Goal: Use online tool/utility: Utilize a website feature to perform a specific function

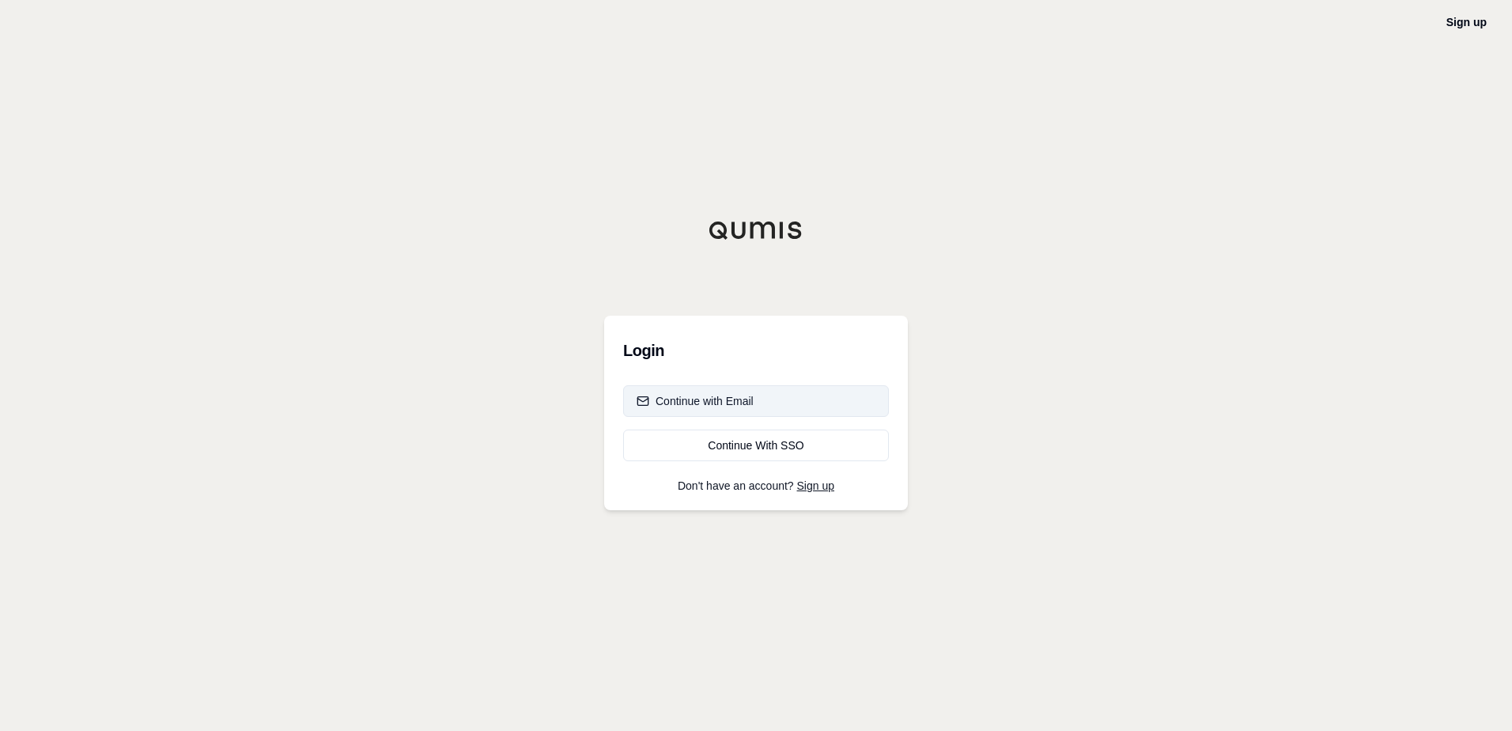
click at [779, 401] on button "Continue with Email" at bounding box center [756, 401] width 266 height 32
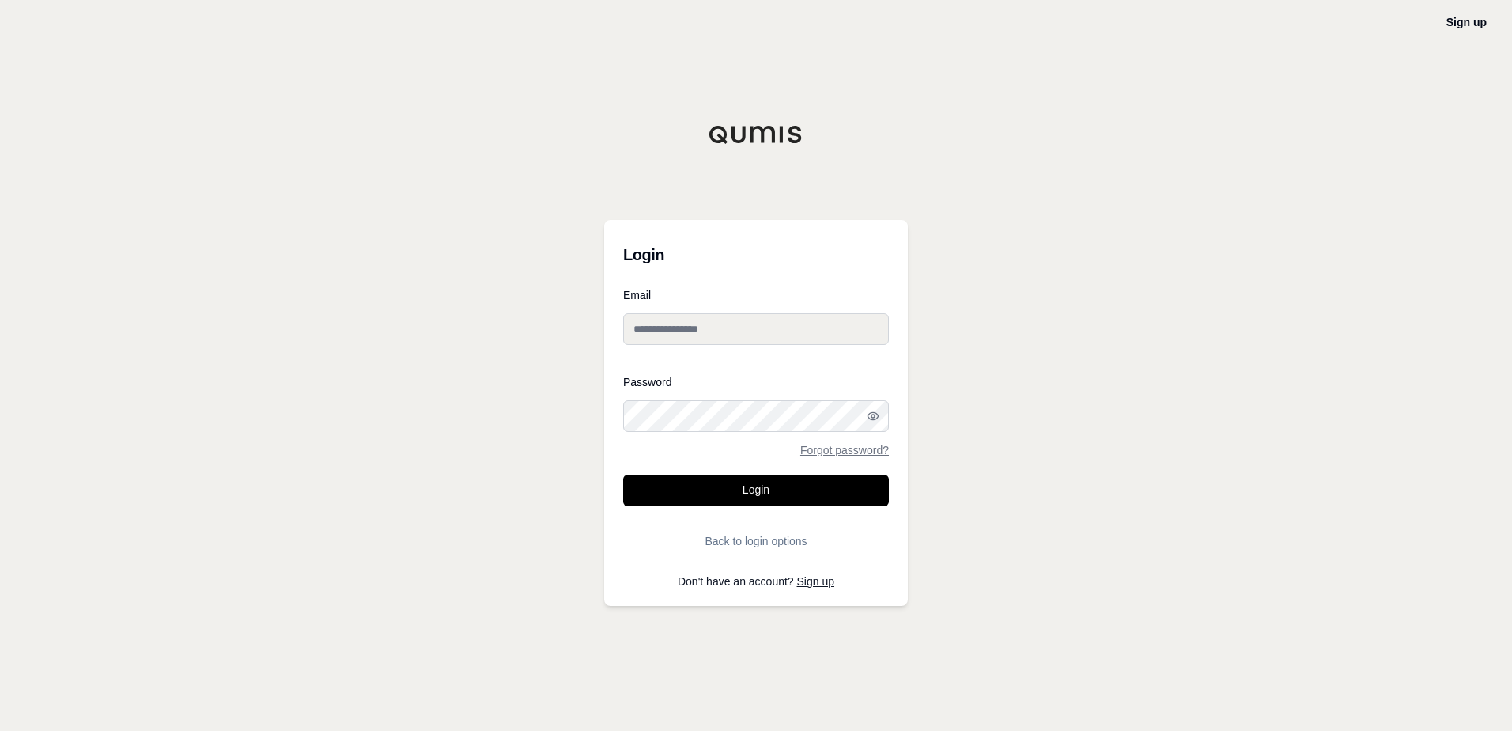
click at [732, 328] on input "Email" at bounding box center [756, 329] width 266 height 32
type input "**********"
click at [740, 398] on div "Password Forgot password?" at bounding box center [756, 415] width 266 height 79
click at [623, 474] on button "Login" at bounding box center [756, 490] width 266 height 32
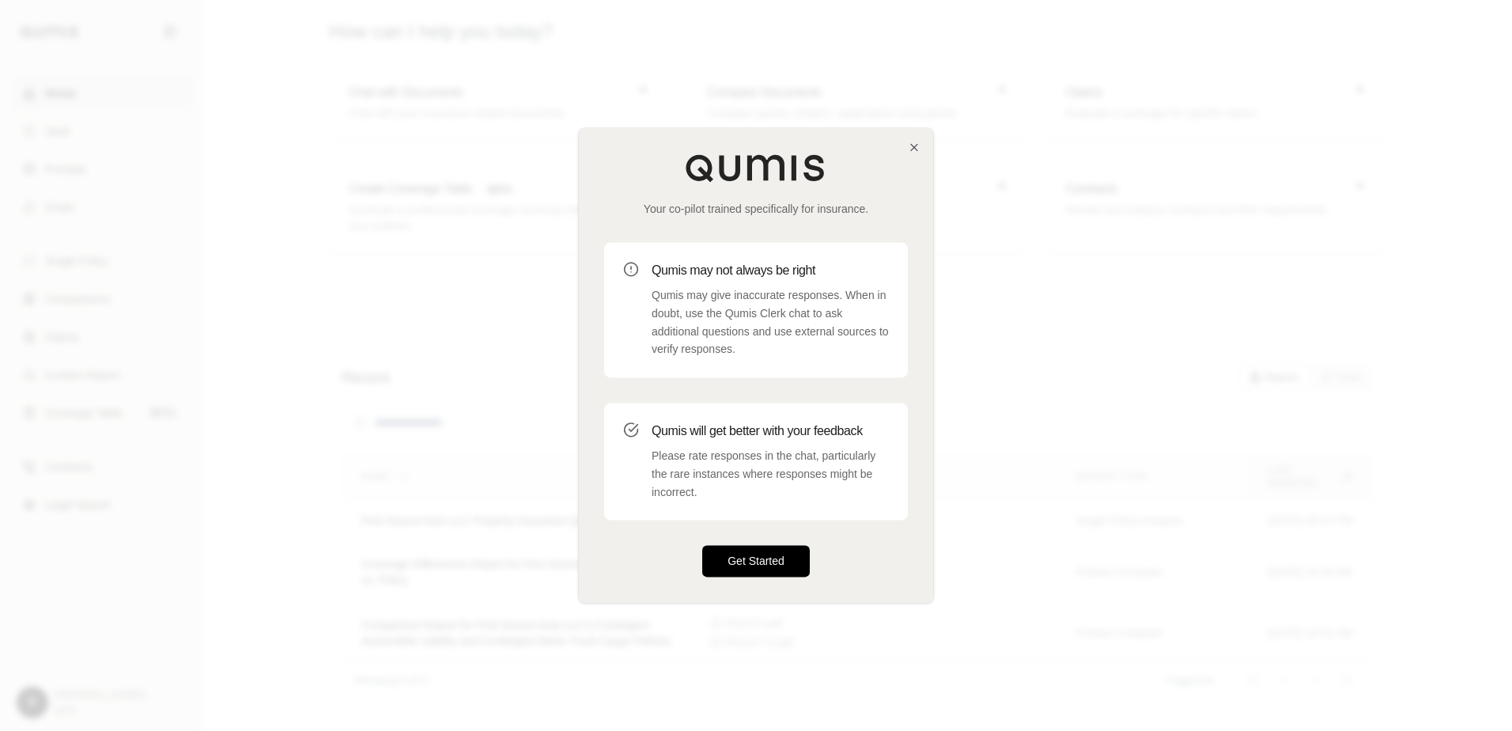
click at [771, 572] on button "Get Started" at bounding box center [756, 562] width 108 height 32
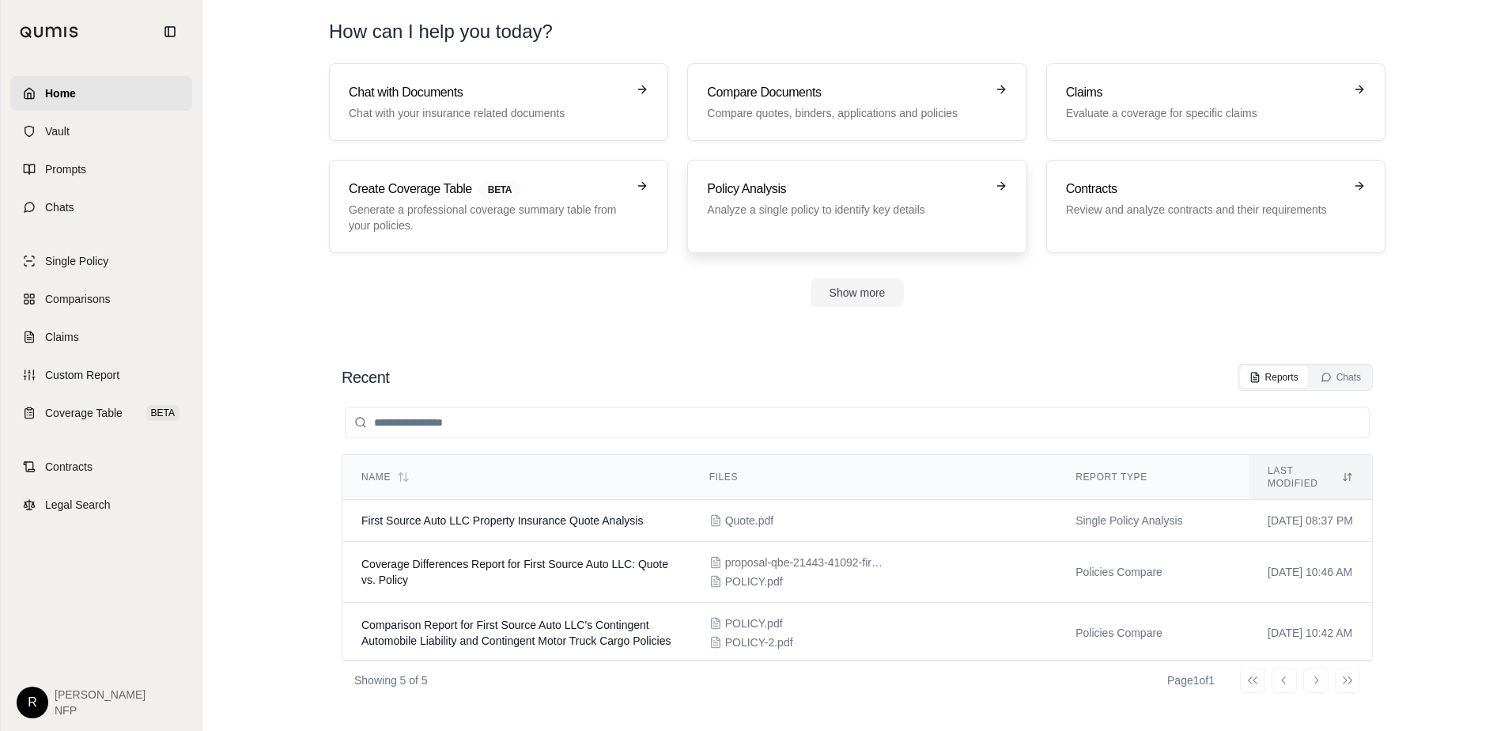
click at [916, 228] on div "Policy Analysis Analyze a single policy to identify key details" at bounding box center [857, 206] width 300 height 54
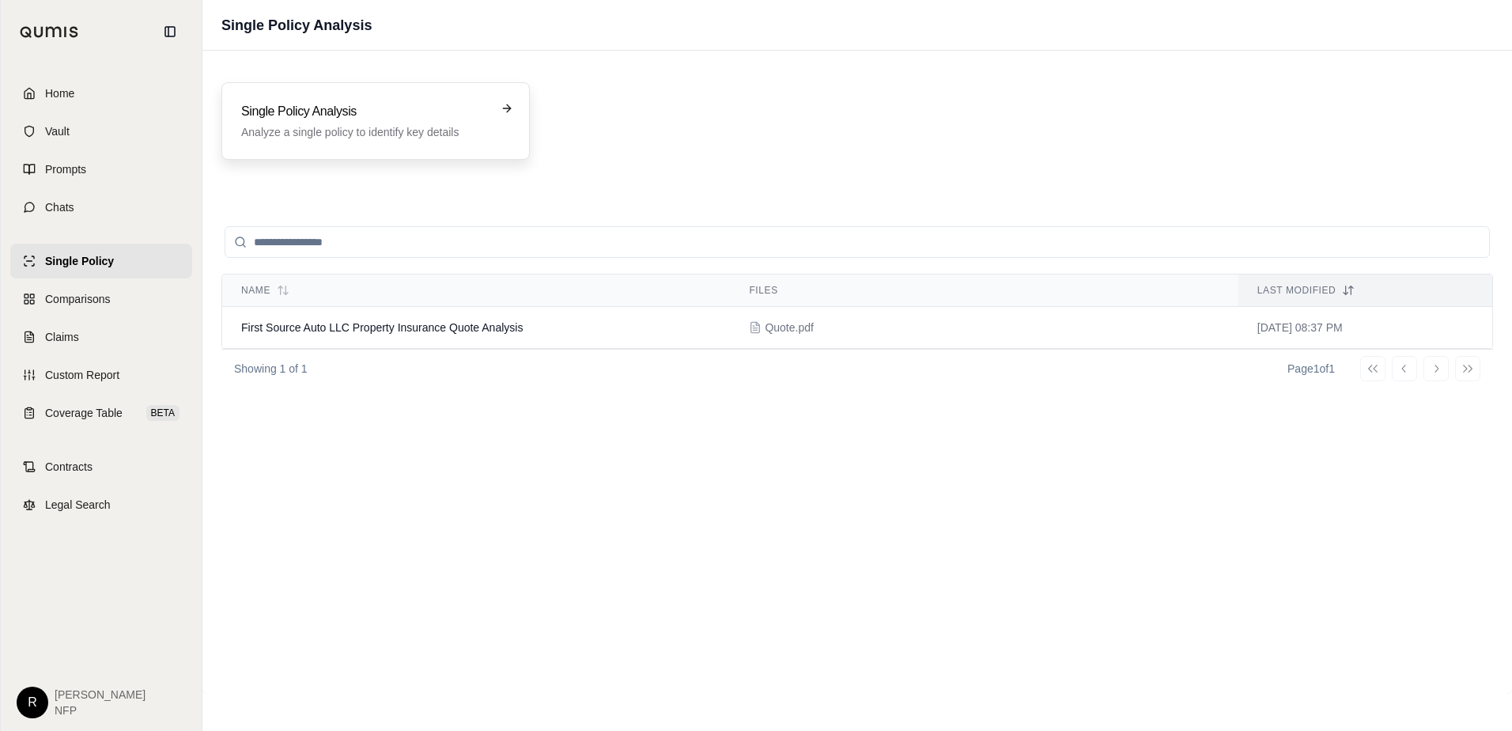
click at [406, 130] on p "Analyze a single policy to identify key details" at bounding box center [364, 132] width 247 height 16
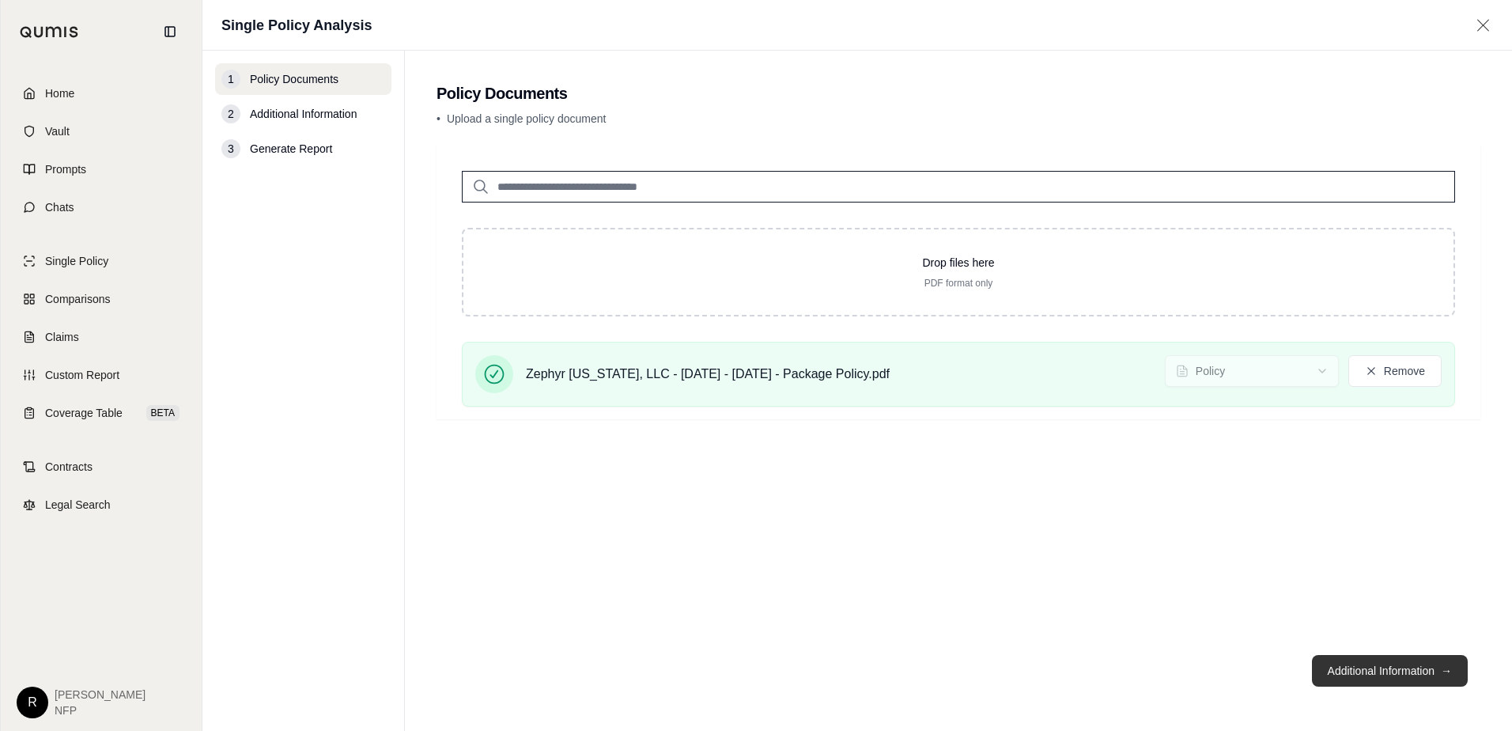
click at [1379, 660] on button "Additional Information →" at bounding box center [1390, 671] width 156 height 32
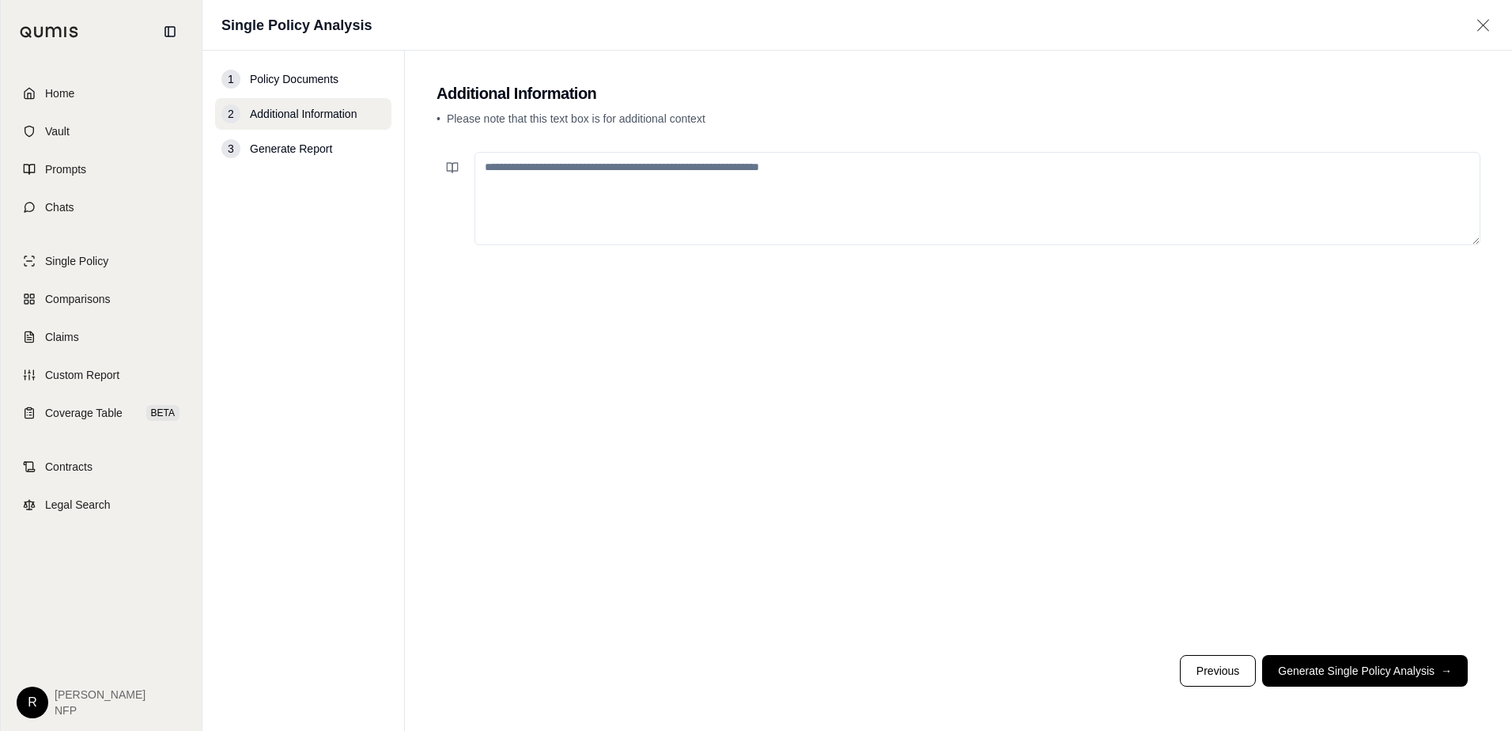
click at [913, 216] on textarea at bounding box center [977, 198] width 1006 height 93
type textarea "*"
type textarea "**********"
click at [1365, 659] on button "Generate Single Policy Analysis →" at bounding box center [1365, 671] width 206 height 32
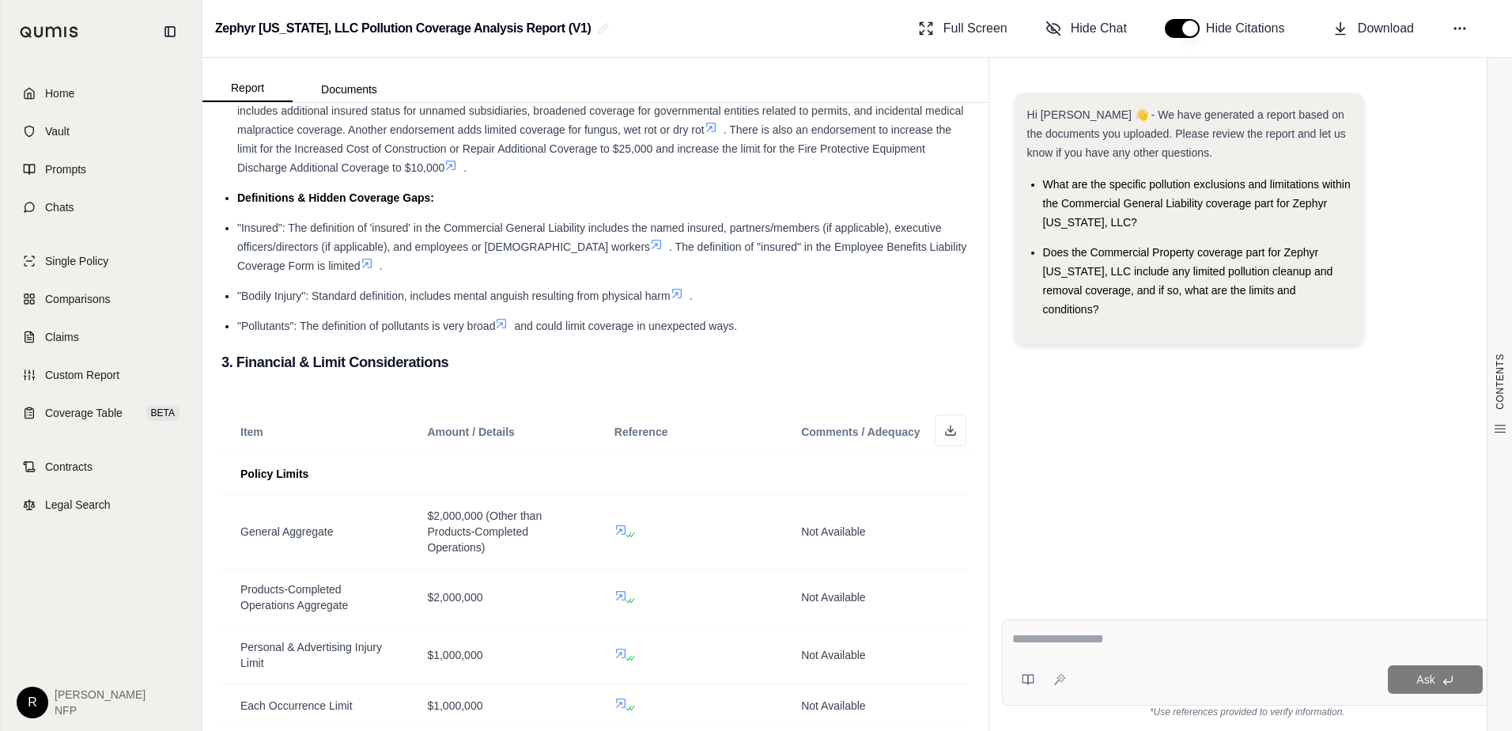
scroll to position [870, 0]
click at [1188, 639] on textarea at bounding box center [1247, 638] width 470 height 19
type textarea "*"
type textarea "**********"
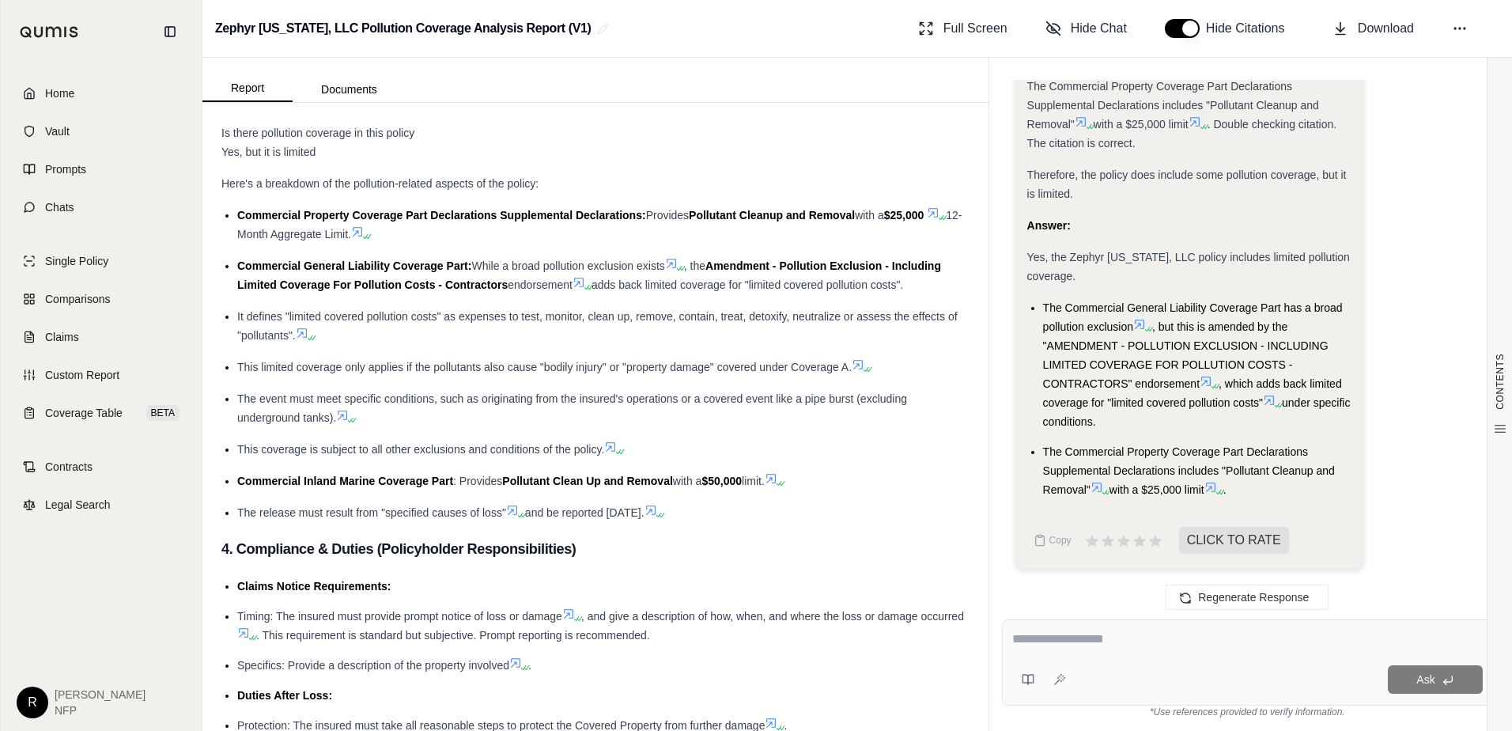
scroll to position [4349, 0]
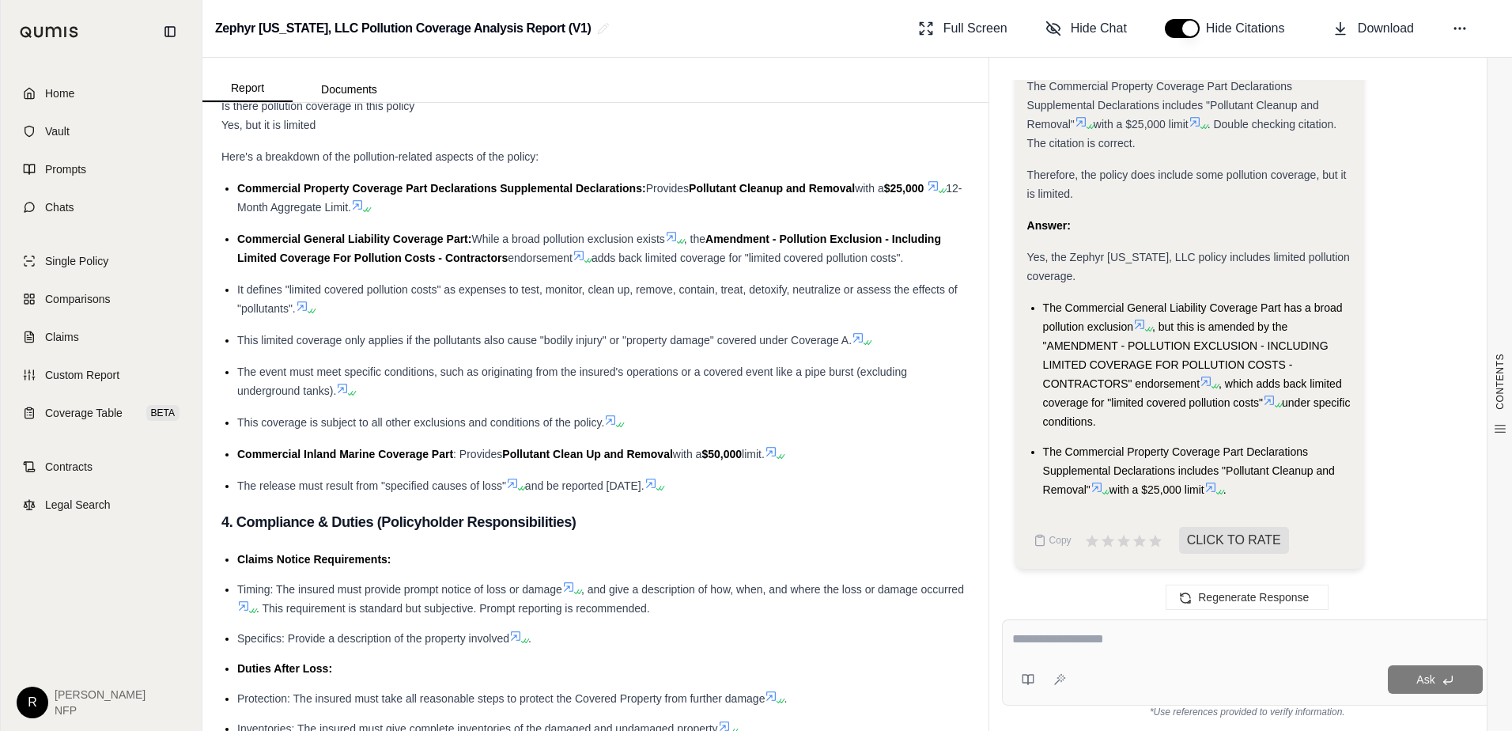
click at [304, 312] on icon at bounding box center [302, 306] width 13 height 13
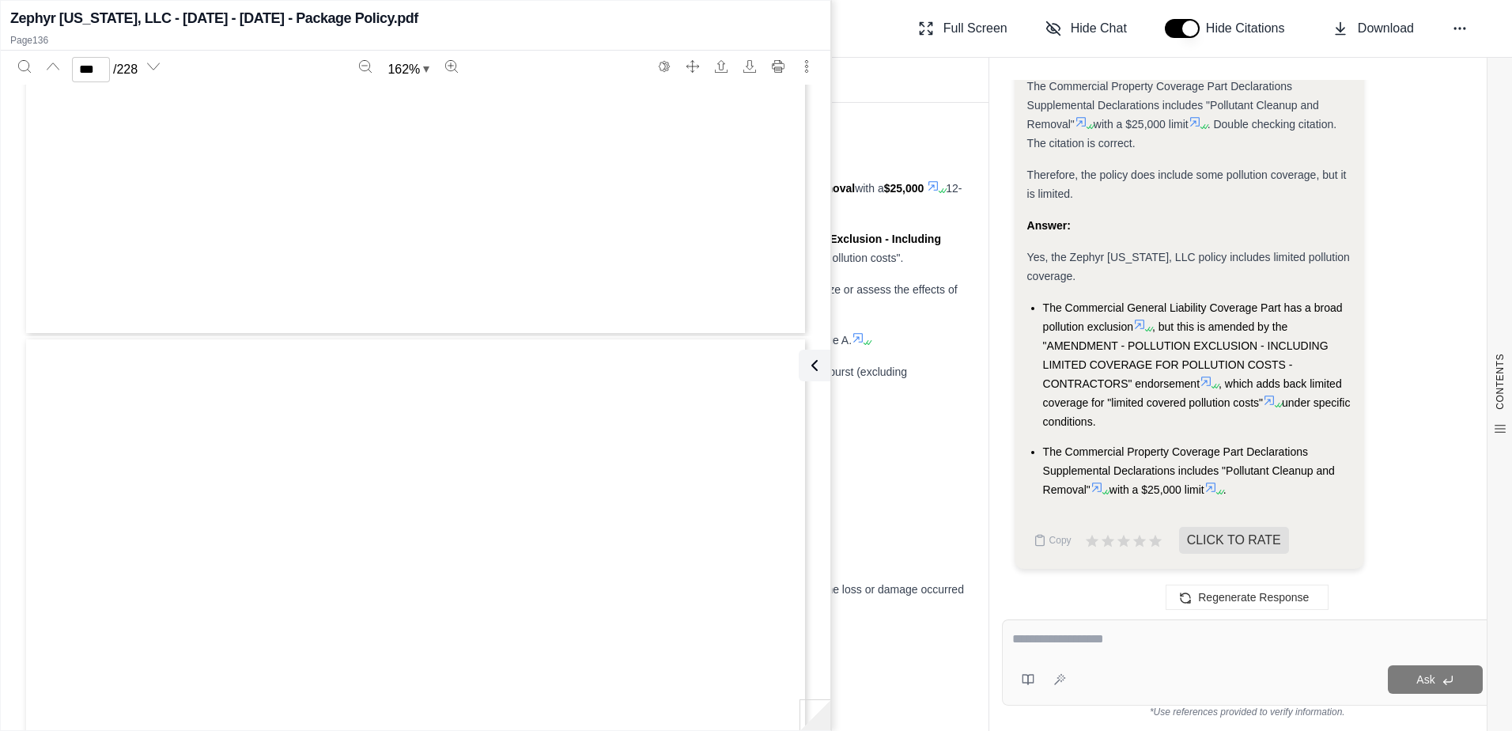
type input "***"
click at [903, 391] on ul "Commercial Property Coverage Part Declarations Supplemental Declarations: Provi…" at bounding box center [595, 337] width 748 height 316
click at [816, 372] on icon at bounding box center [811, 365] width 19 height 19
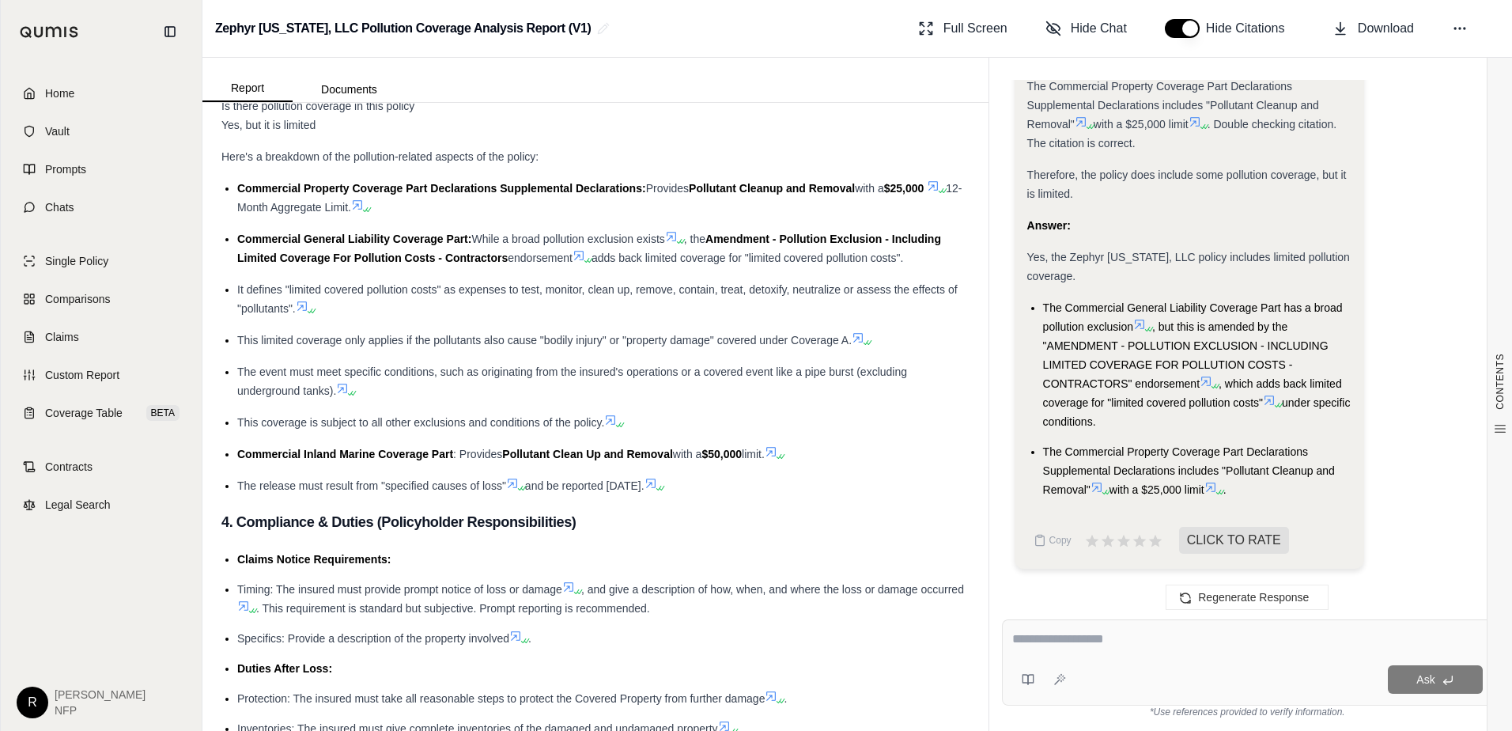
click at [864, 344] on icon at bounding box center [858, 337] width 13 height 13
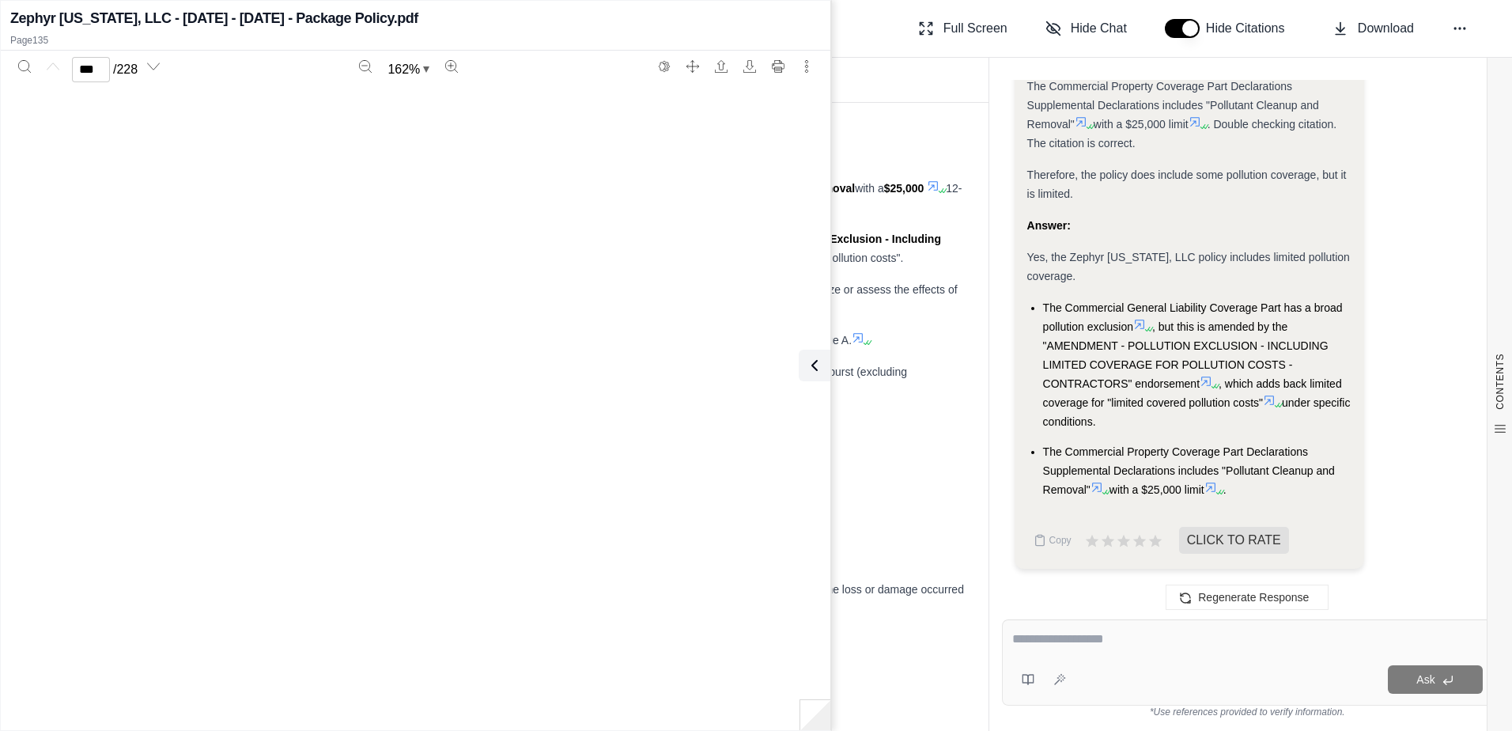
type input "***"
click at [891, 463] on div "Commercial Inland Marine Coverage Part : Provides Pollutant Clean Up and Remova…" at bounding box center [603, 453] width 732 height 19
click at [818, 375] on button at bounding box center [815, 365] width 32 height 32
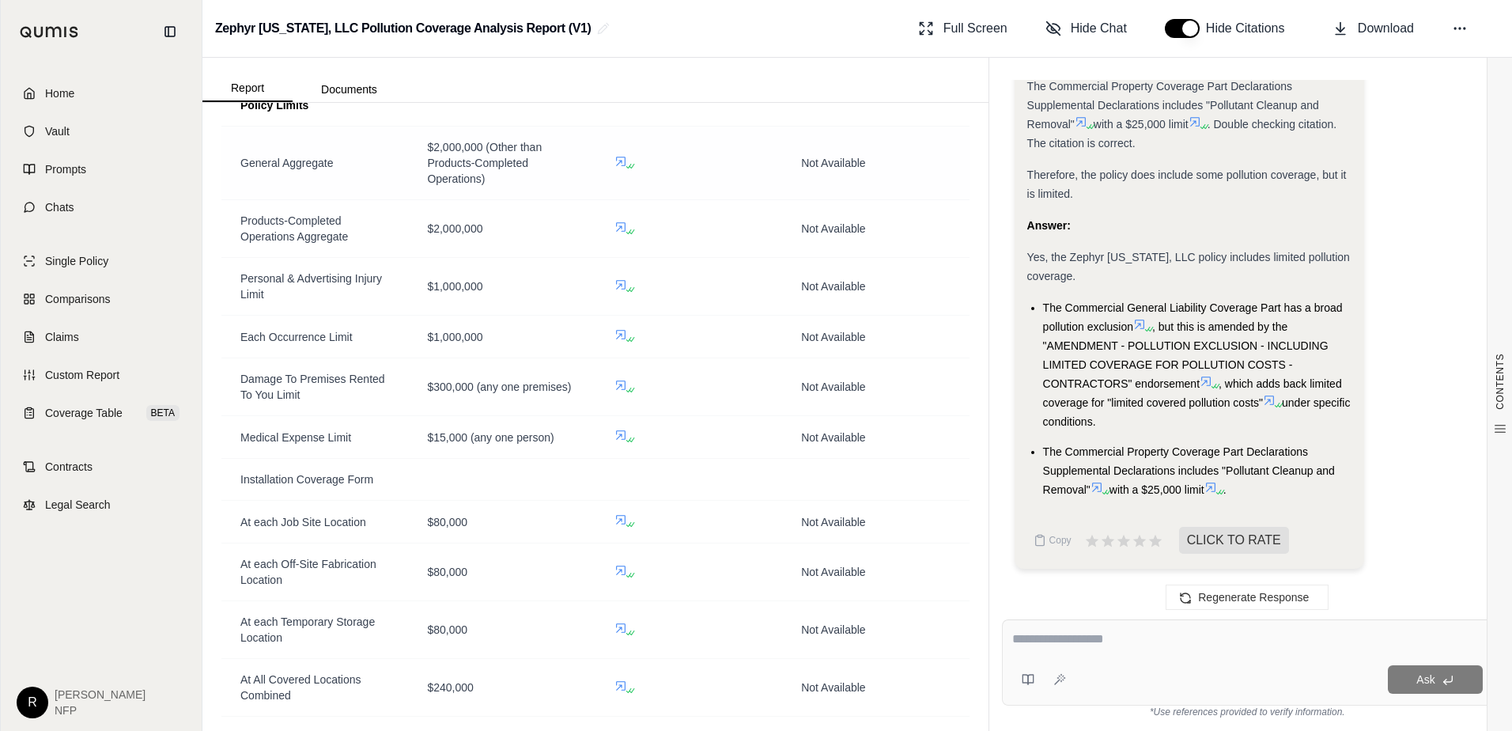
scroll to position [1107, 0]
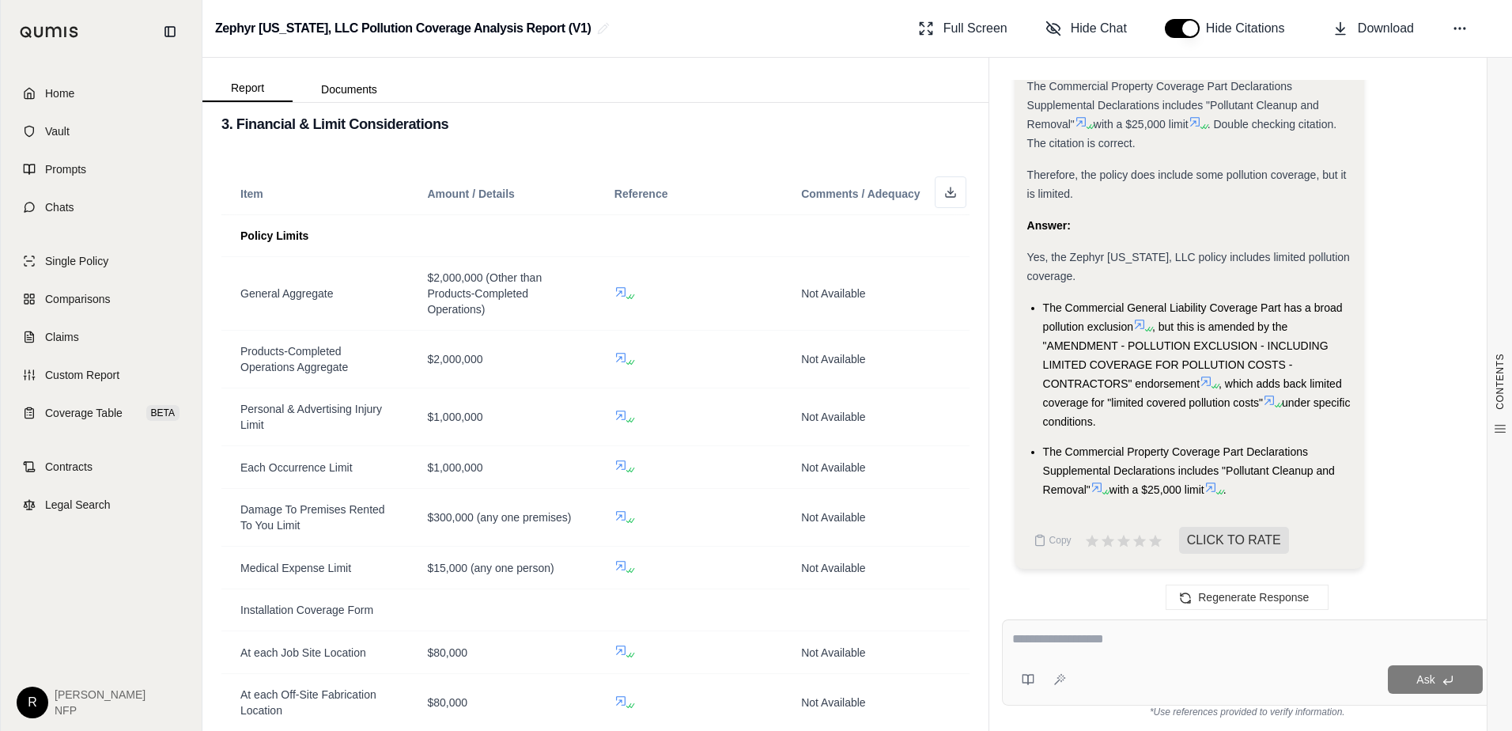
click at [168, 36] on icon at bounding box center [170, 31] width 13 height 13
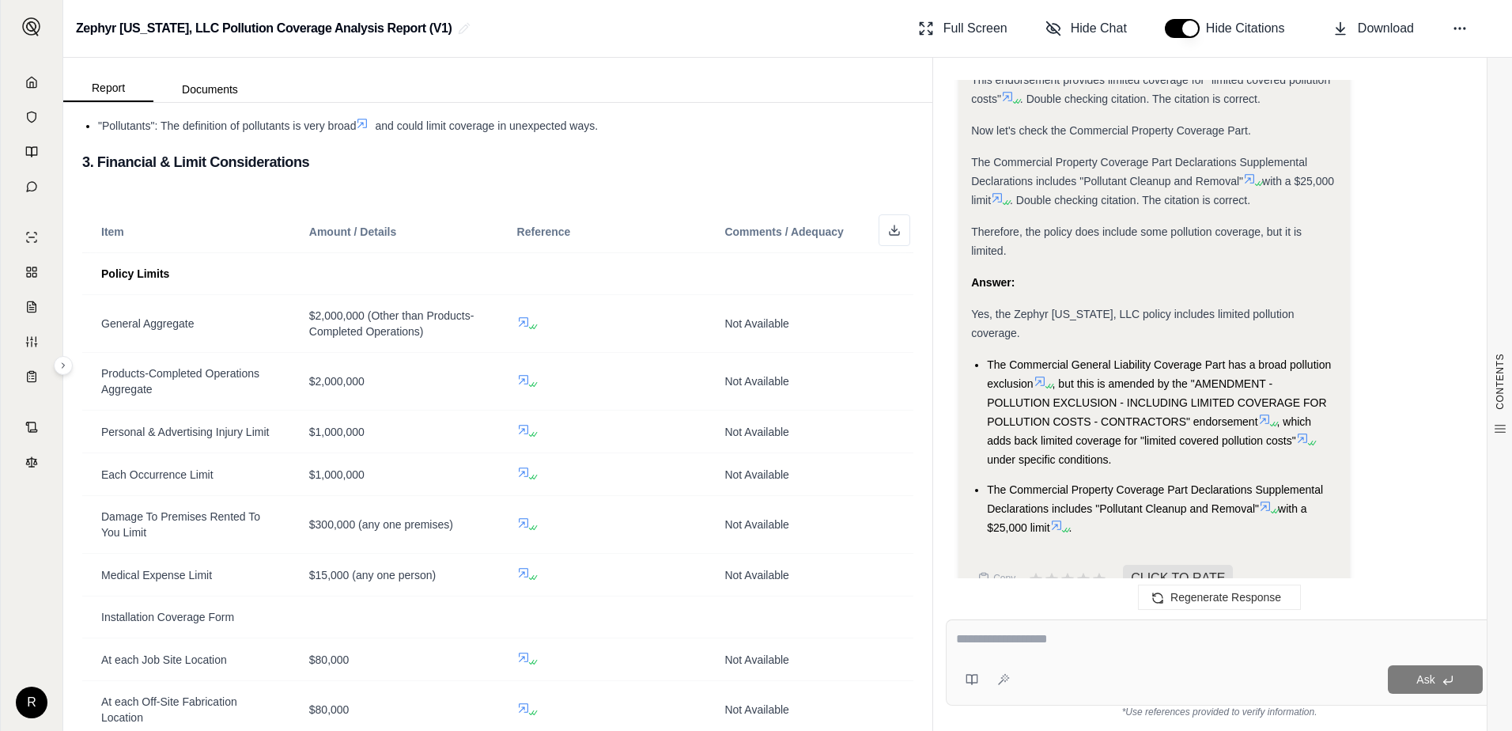
scroll to position [1409, 0]
click at [26, 26] on img at bounding box center [31, 26] width 19 height 19
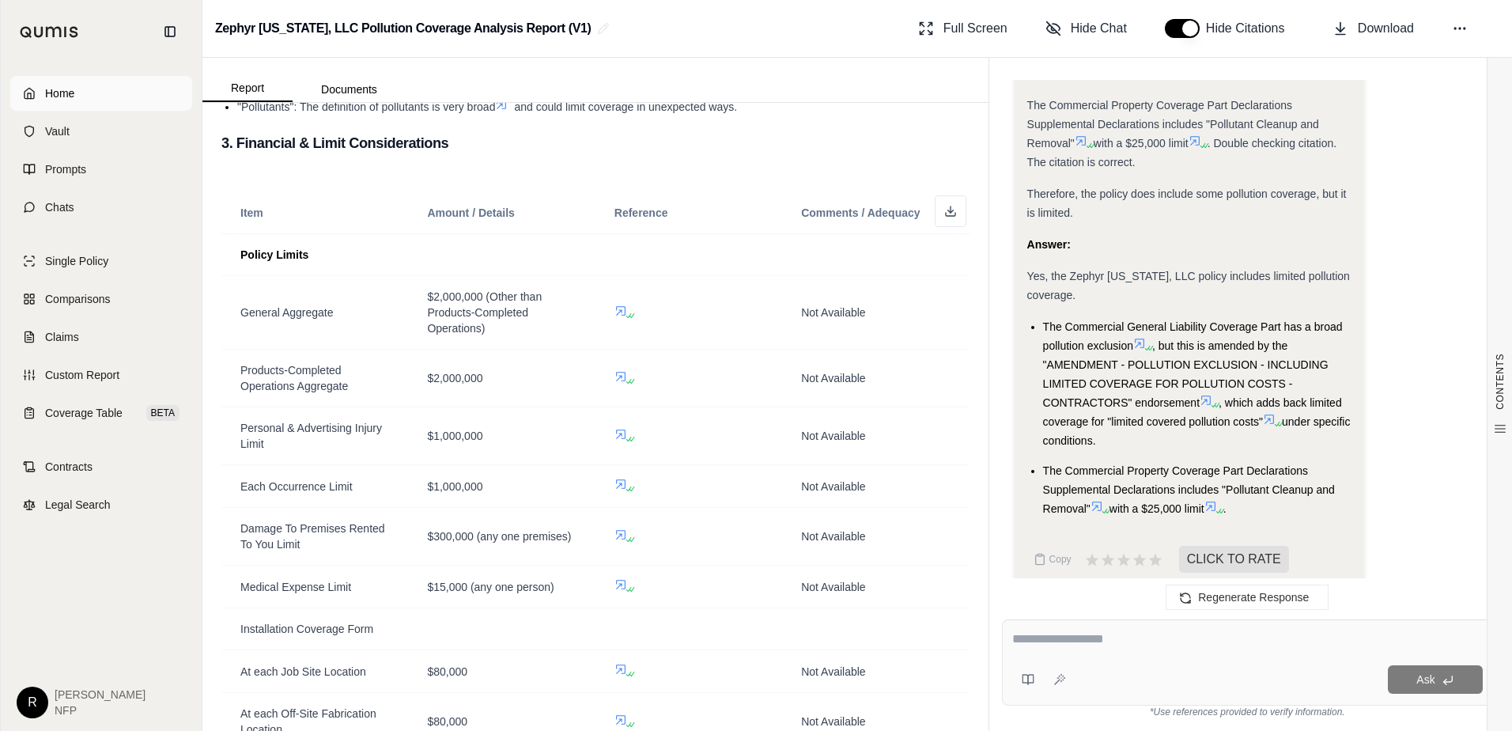
scroll to position [1580, 0]
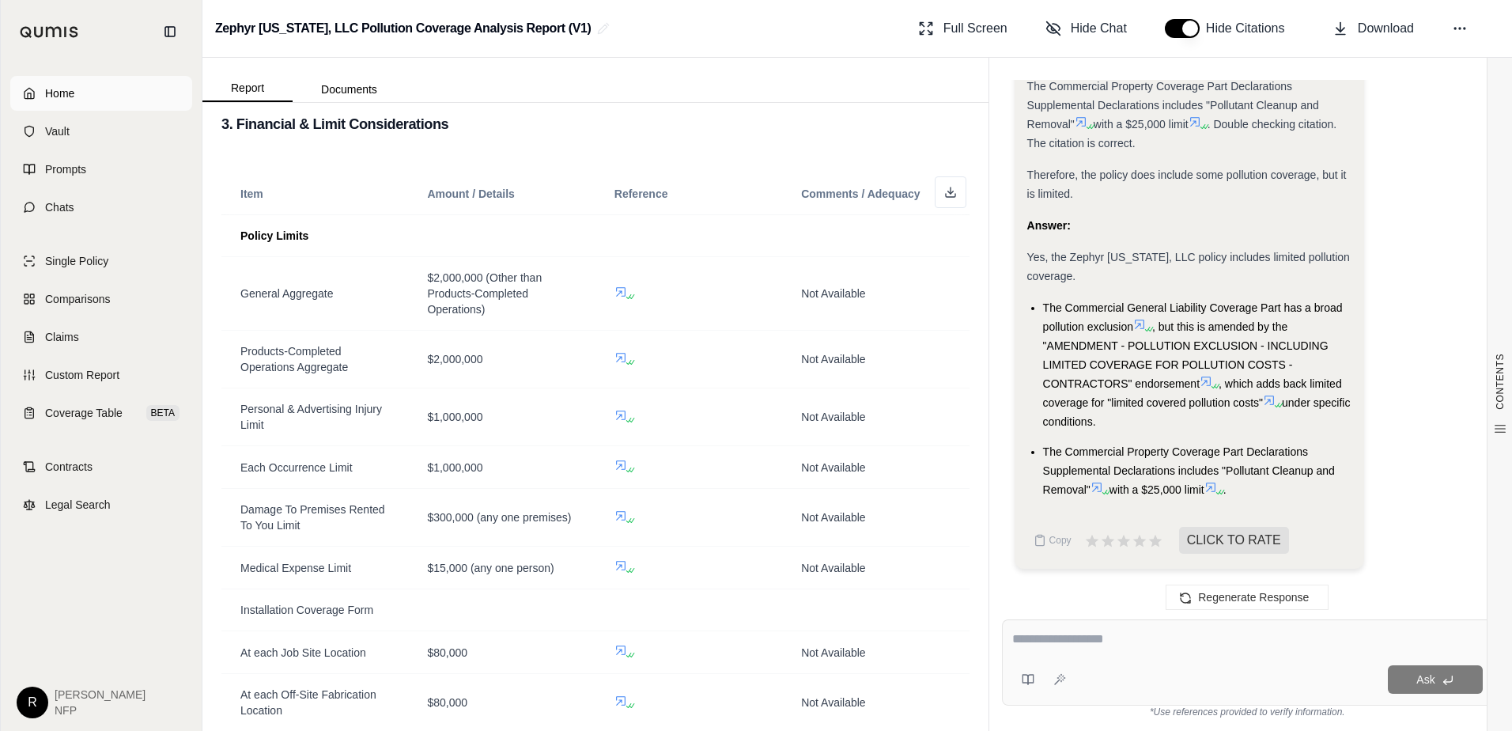
click at [82, 84] on link "Home" at bounding box center [101, 93] width 182 height 35
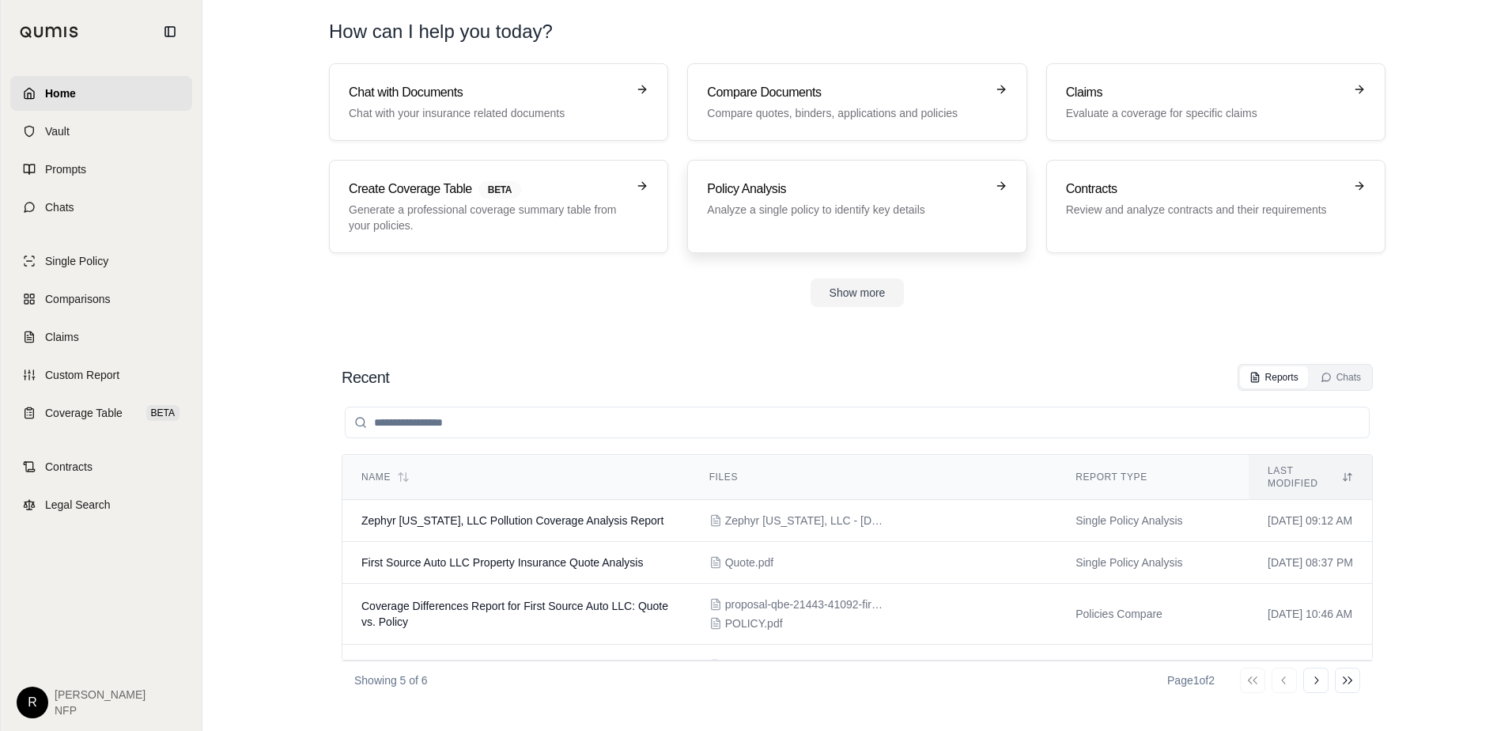
click at [803, 224] on div "Policy Analysis Analyze a single policy to identify key details" at bounding box center [857, 206] width 300 height 54
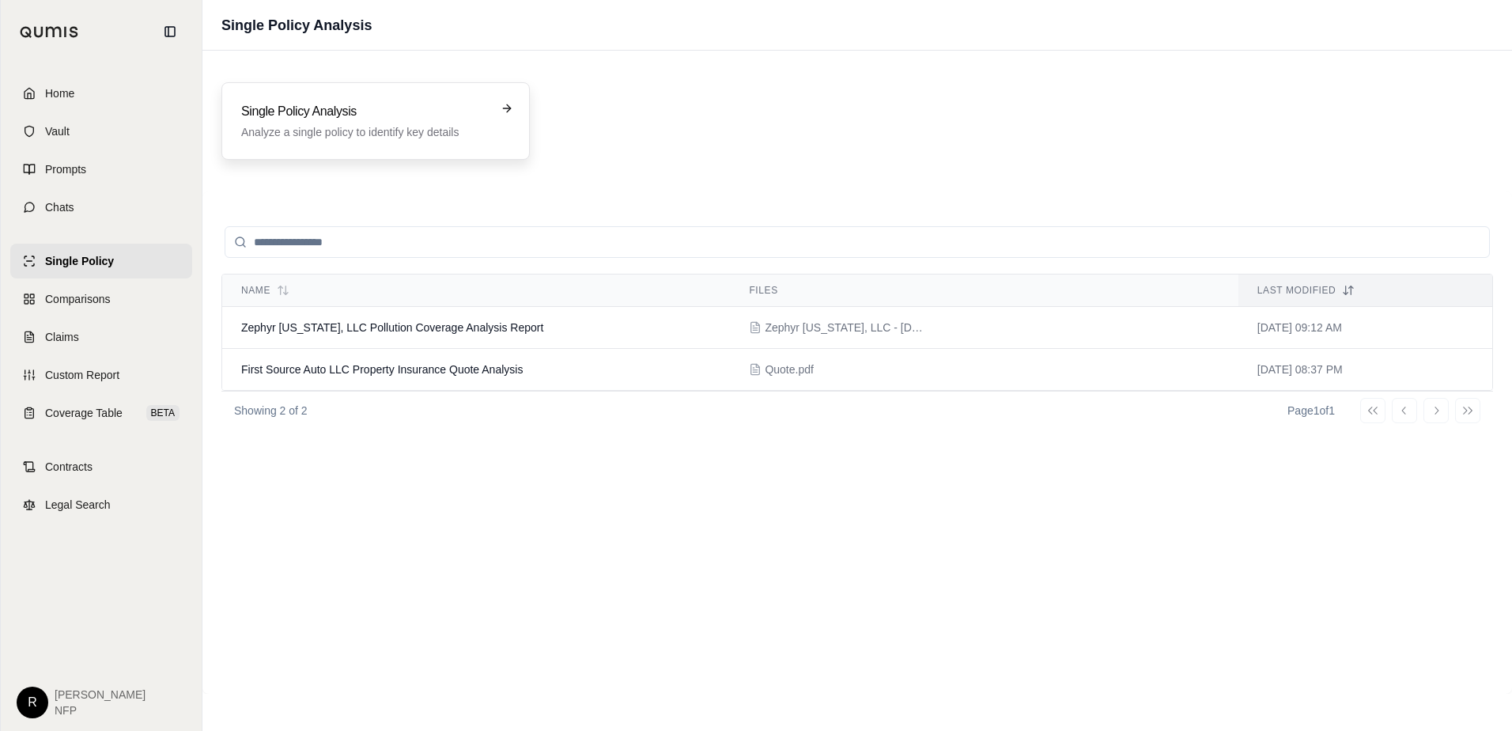
click at [445, 124] on p "Analyze a single policy to identify key details" at bounding box center [364, 132] width 247 height 16
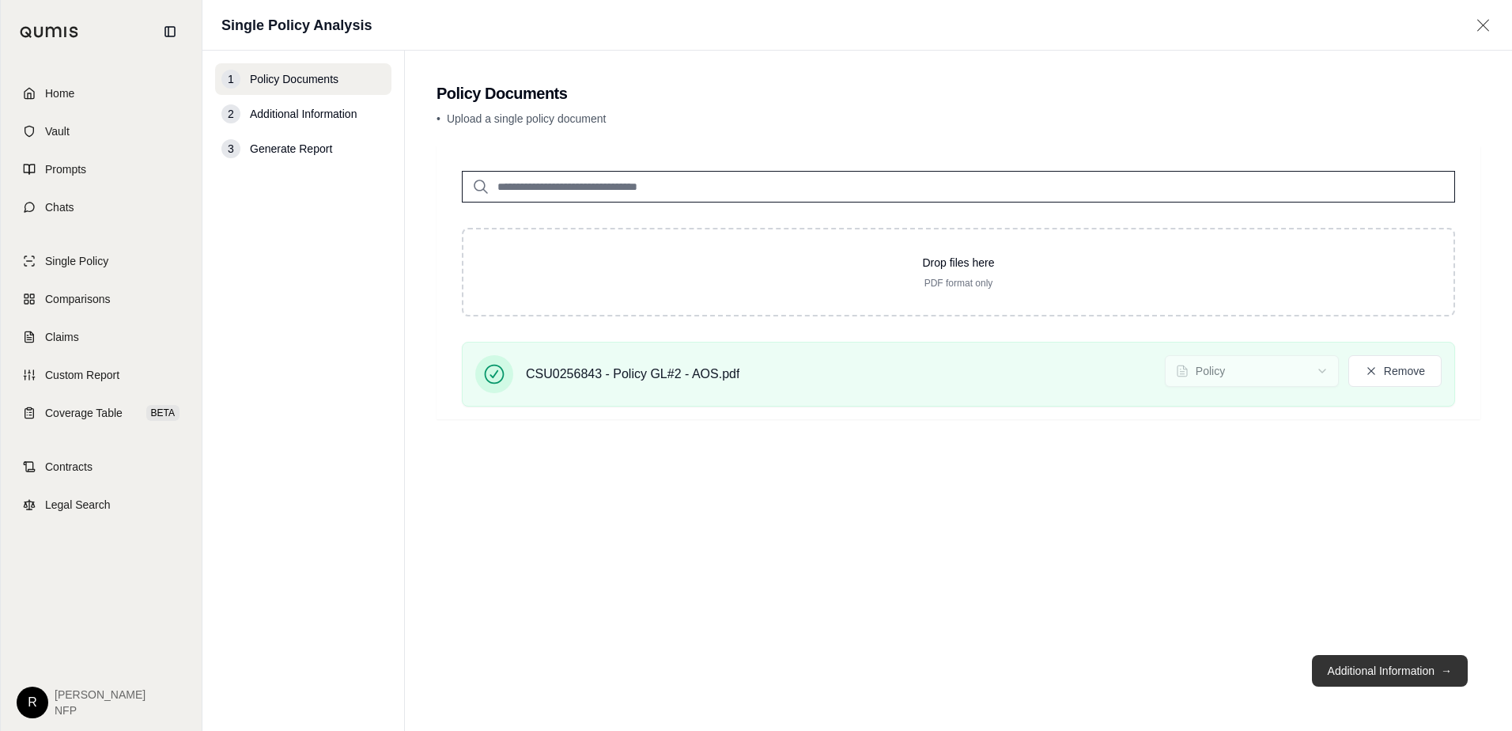
click at [1363, 678] on button "Additional Information →" at bounding box center [1390, 671] width 156 height 32
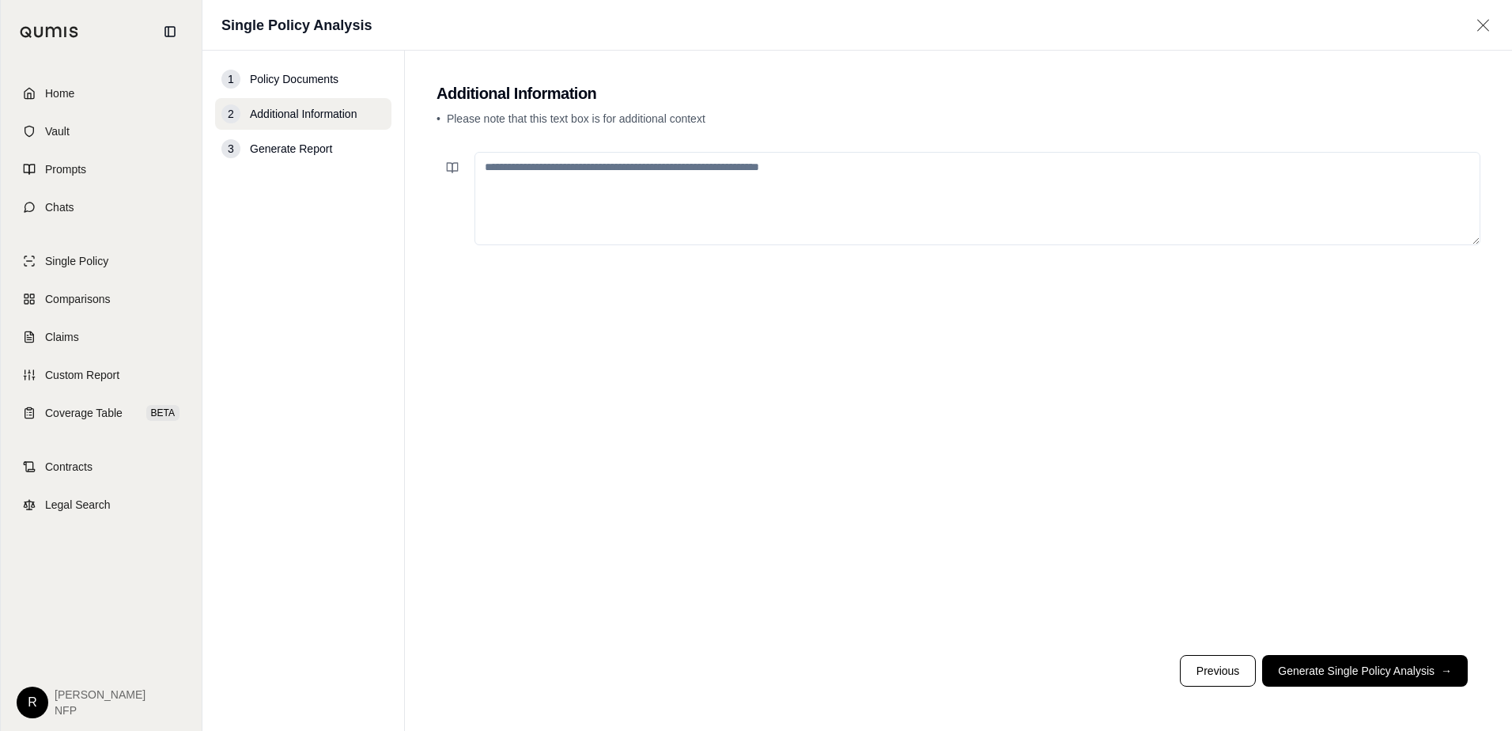
click at [668, 212] on textarea at bounding box center [977, 198] width 1006 height 93
type textarea "**********"
click at [1352, 673] on button "Generate Single Policy Analysis →" at bounding box center [1365, 671] width 206 height 32
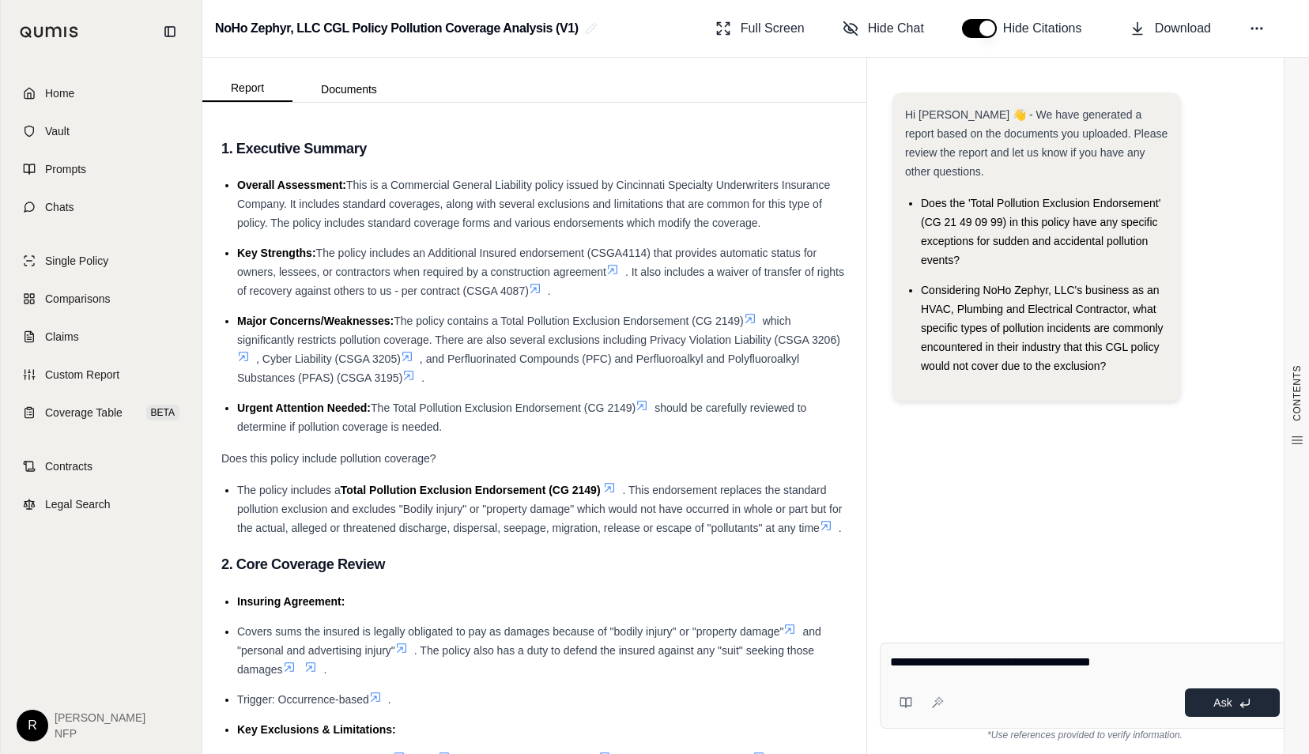
type textarea "**********"
click at [1218, 715] on button "Ask" at bounding box center [1232, 703] width 95 height 28
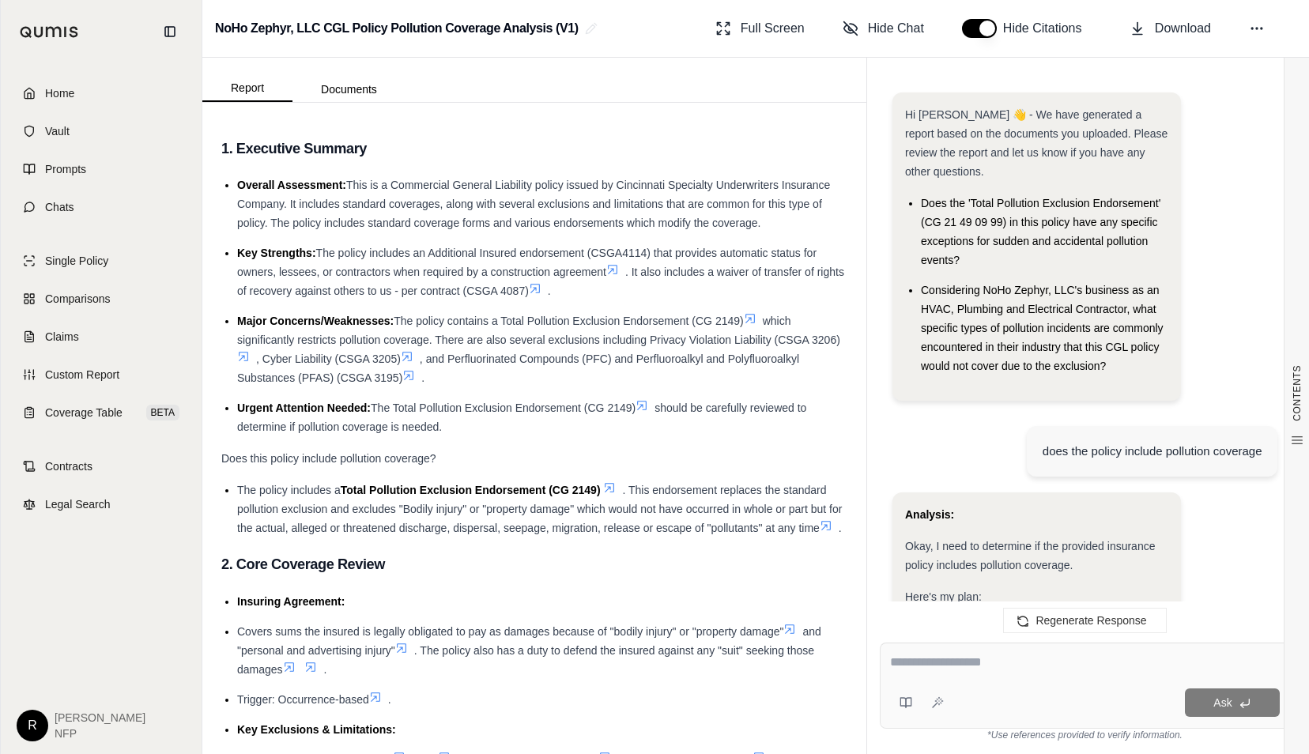
scroll to position [2034, 0]
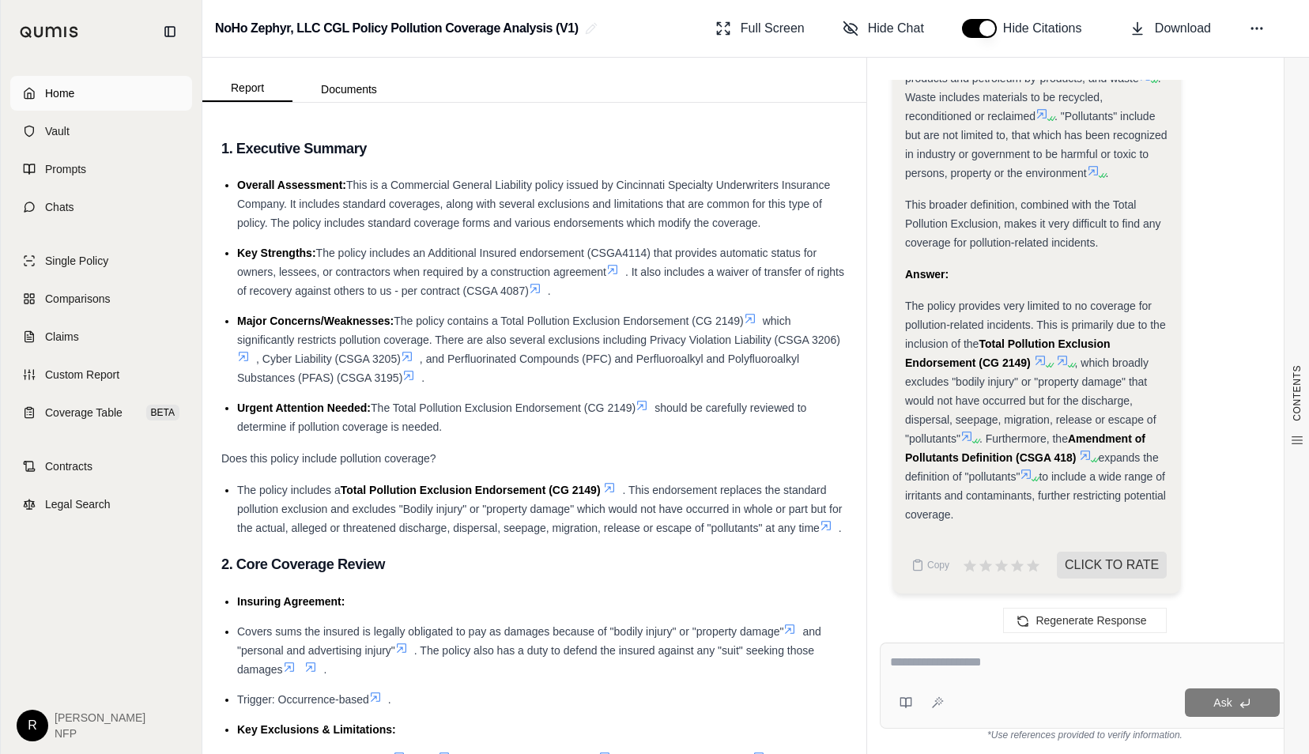
click at [73, 89] on span "Home" at bounding box center [59, 93] width 29 height 16
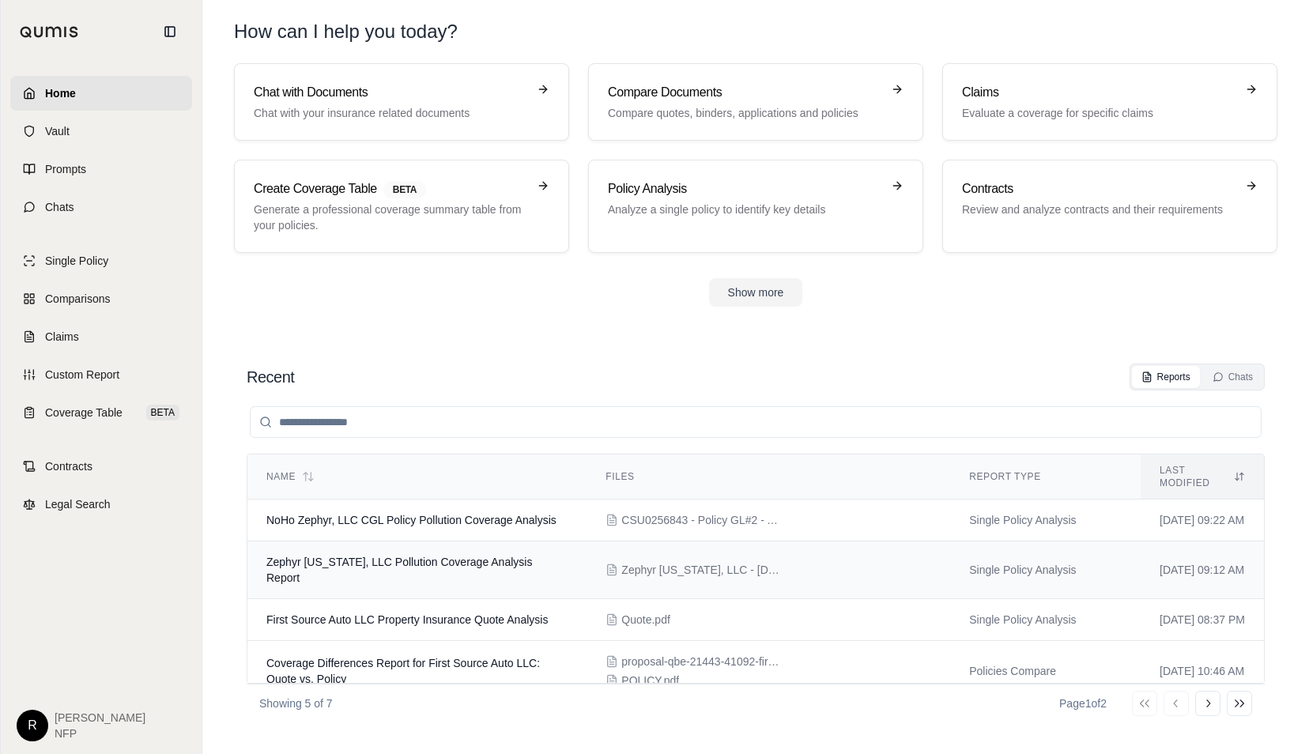
click at [419, 578] on td "Zephyr [US_STATE], LLC Pollution Coverage Analysis Report" at bounding box center [416, 571] width 339 height 58
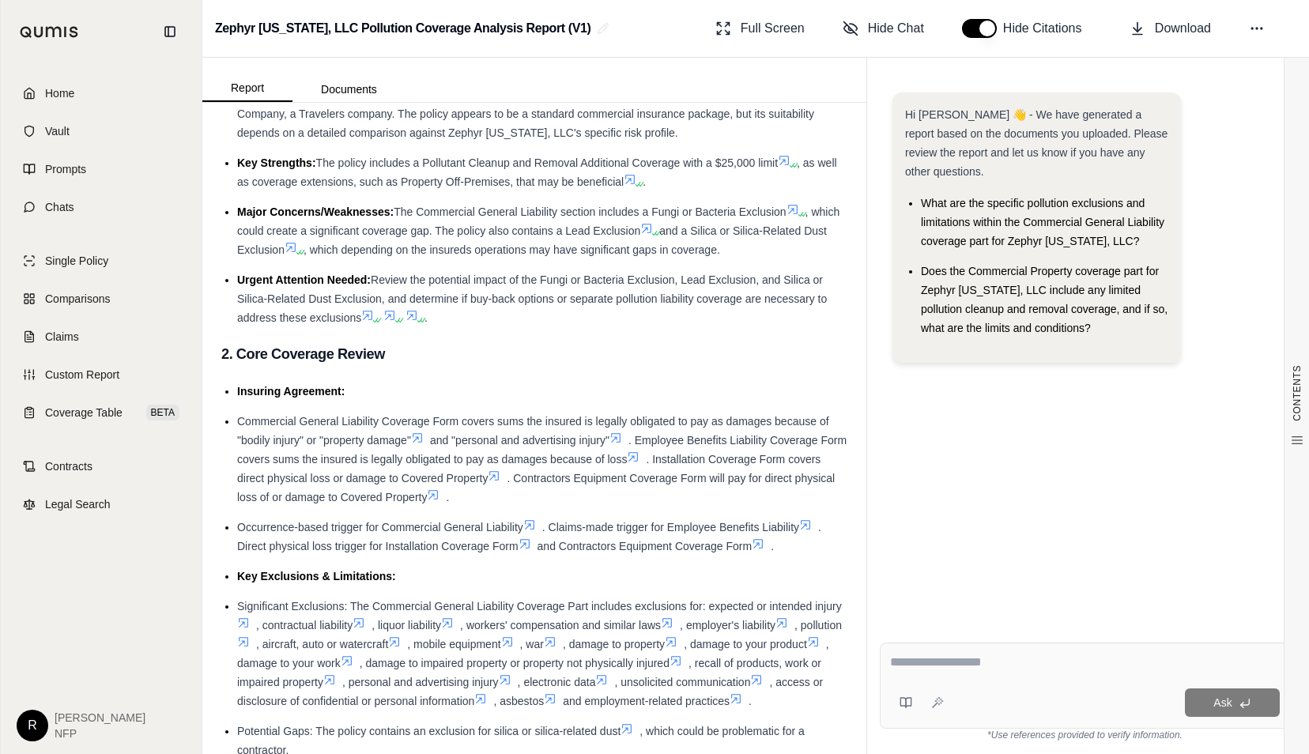
scroll to position [237, 0]
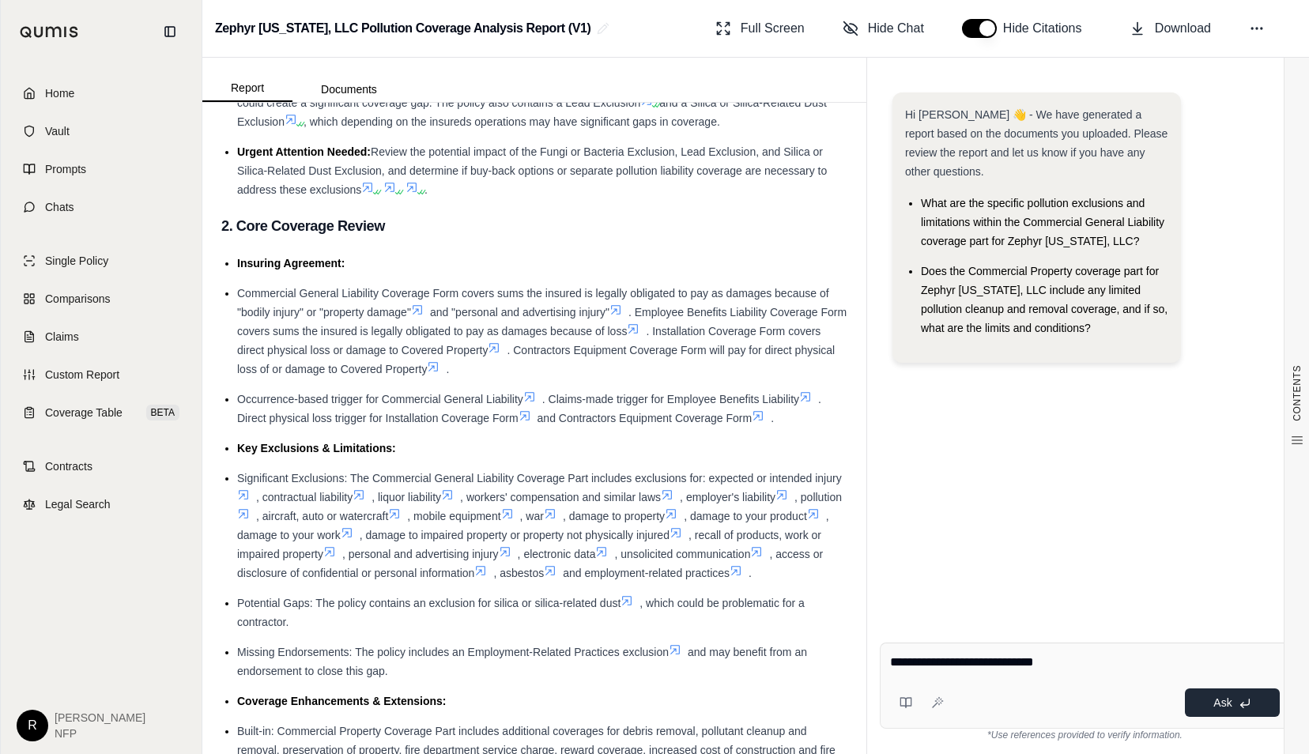
type textarea "**********"
click at [1213, 692] on button "Ask" at bounding box center [1232, 703] width 95 height 28
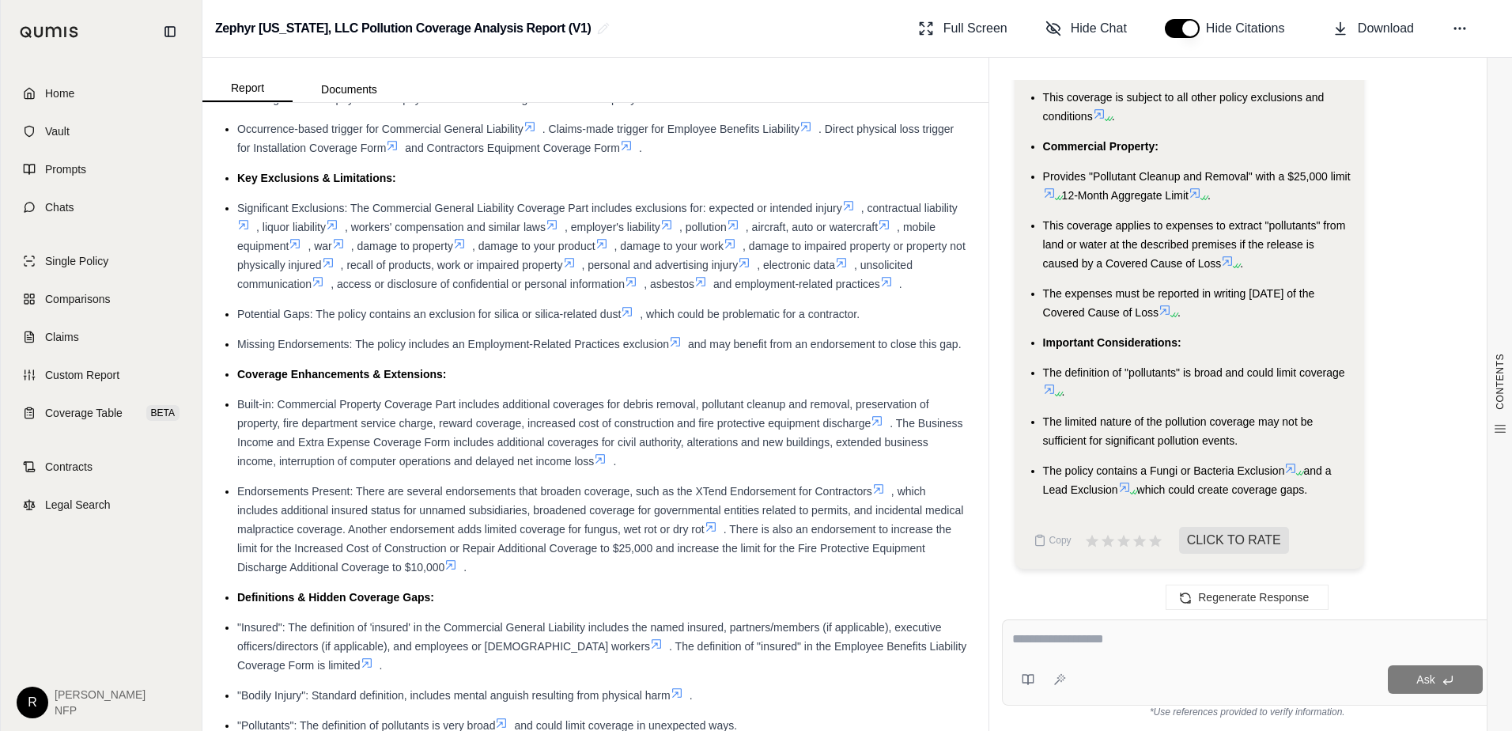
scroll to position [474, 0]
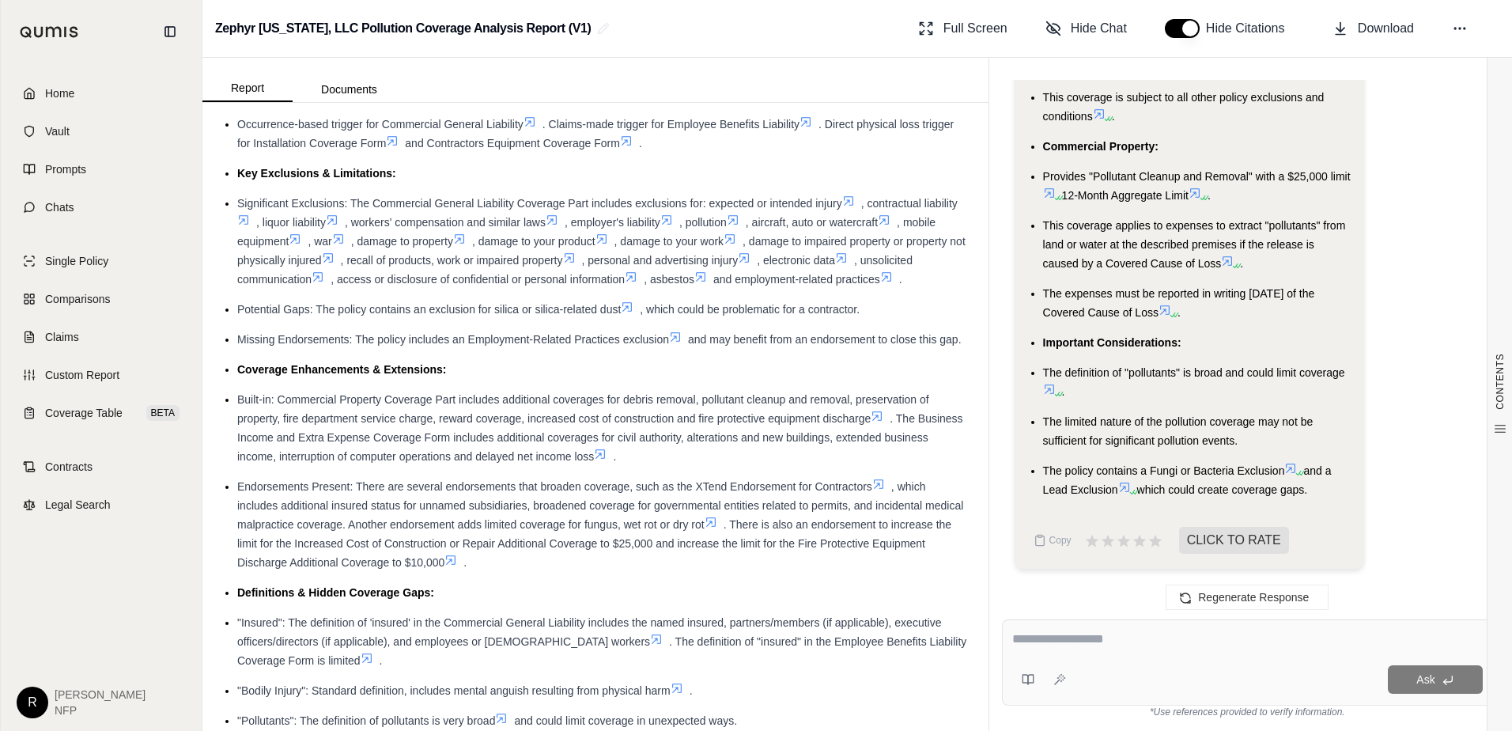
click at [1057, 645] on textarea at bounding box center [1247, 638] width 470 height 19
type textarea "**********"
click at [1445, 685] on polyline at bounding box center [1444, 682] width 2 height 6
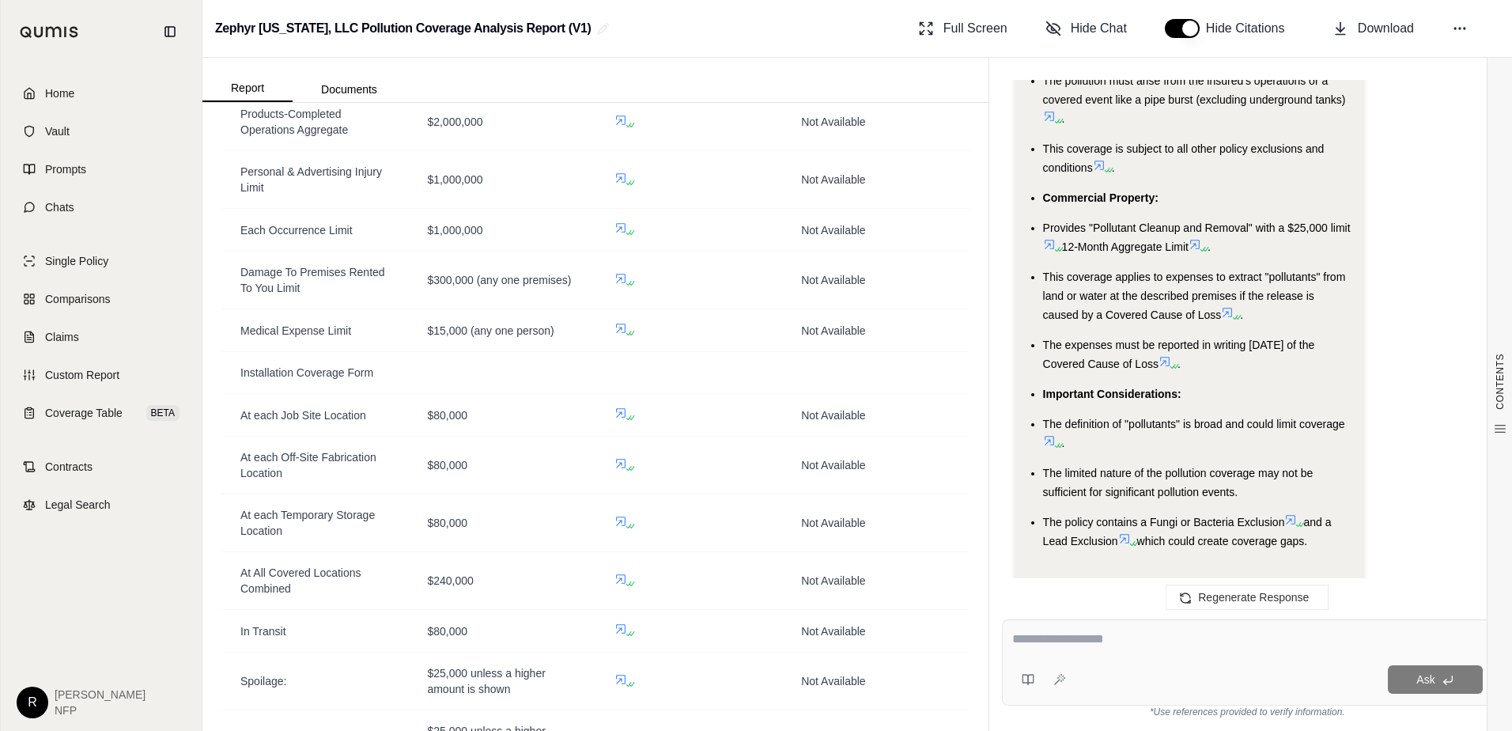
scroll to position [4769, 0]
